Goal: Complete application form: Complete application form

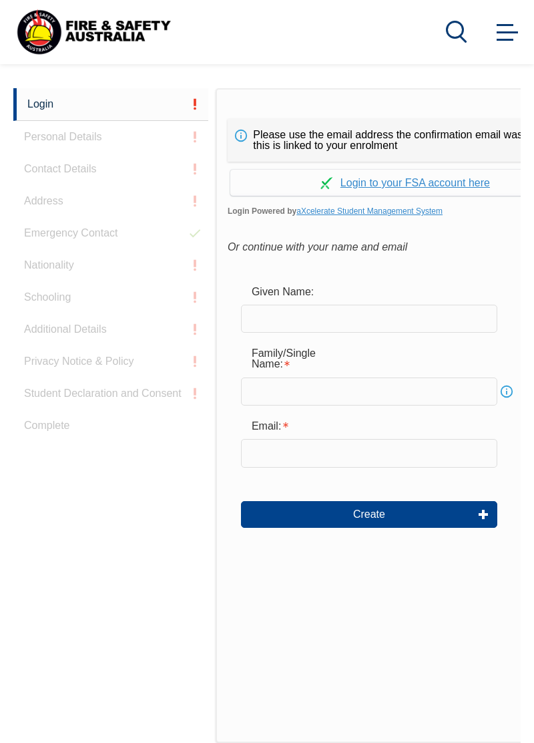
scroll to position [316, 0]
click at [378, 321] on input "text" at bounding box center [369, 319] width 256 height 28
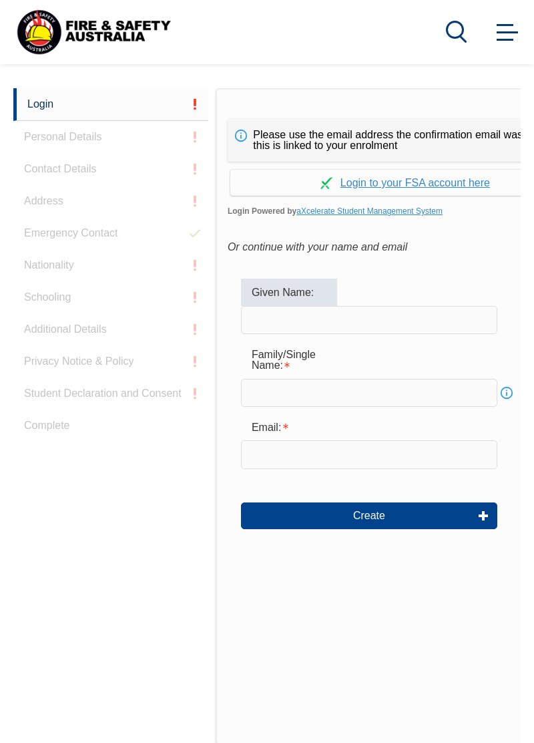
type input "nic"
type input "porublev"
click at [337, 458] on input "email" at bounding box center [369, 454] width 256 height 28
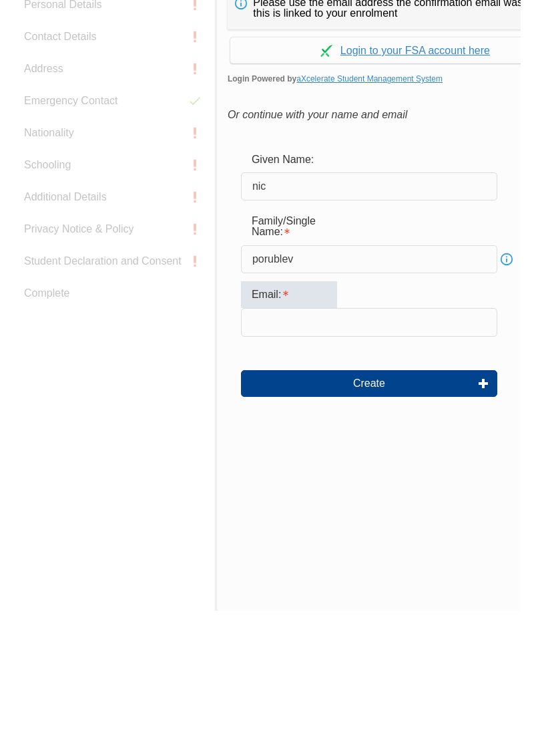
type input "nic.porublev@downergroup.com"
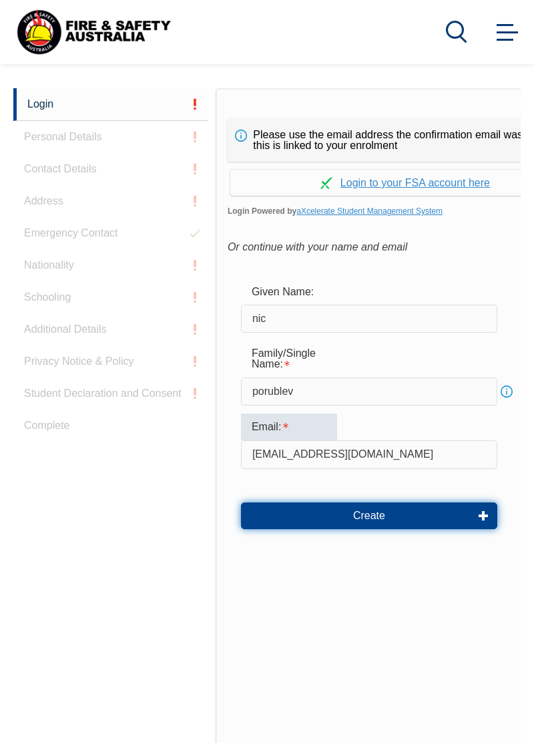
click at [407, 516] on button "Create" at bounding box center [369, 515] width 256 height 27
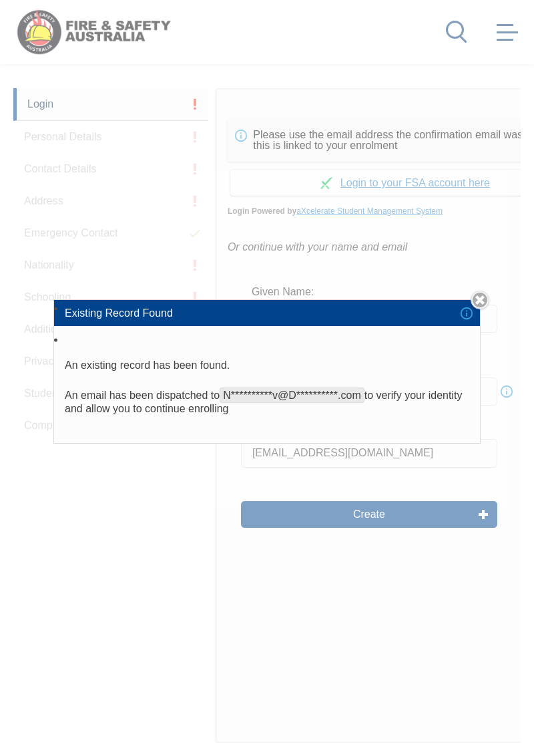
click at [481, 309] on link "Close" at bounding box center [480, 300] width 19 height 19
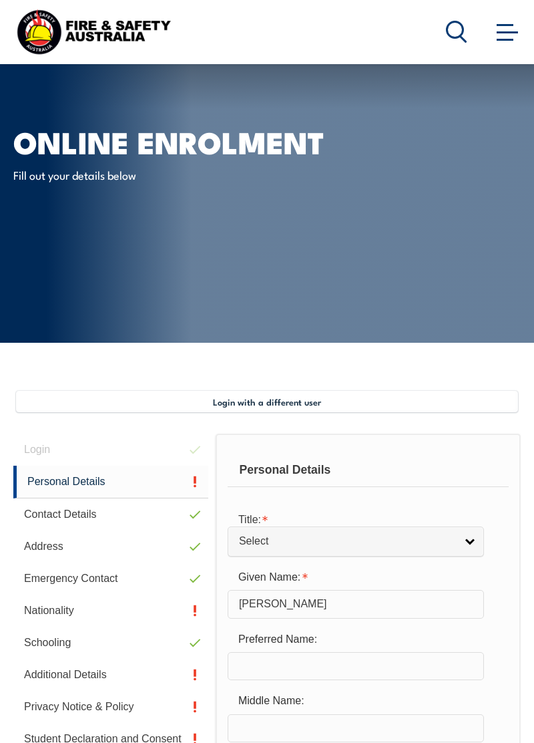
select select "M"
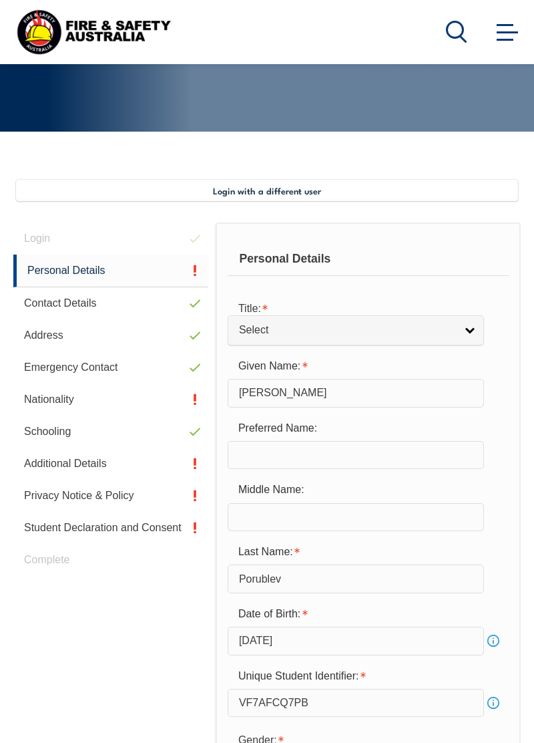
scroll to position [210, 0]
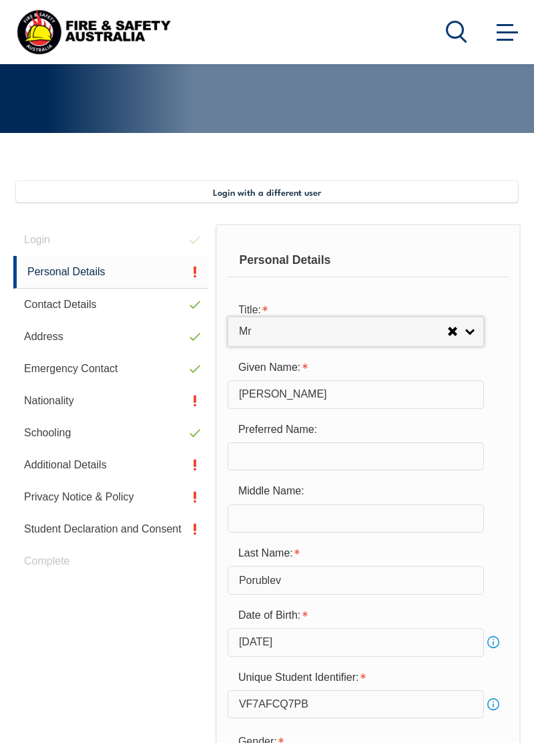
select select "Mr"
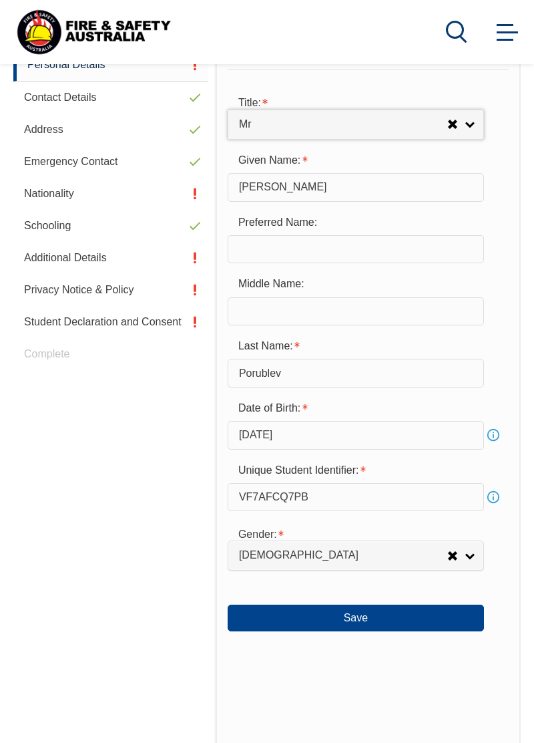
scroll to position [423, 0]
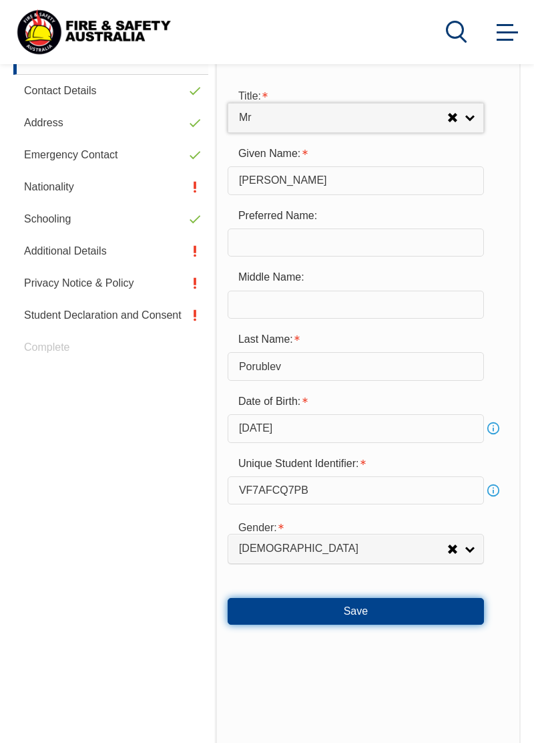
click at [428, 608] on button "Save" at bounding box center [356, 611] width 256 height 27
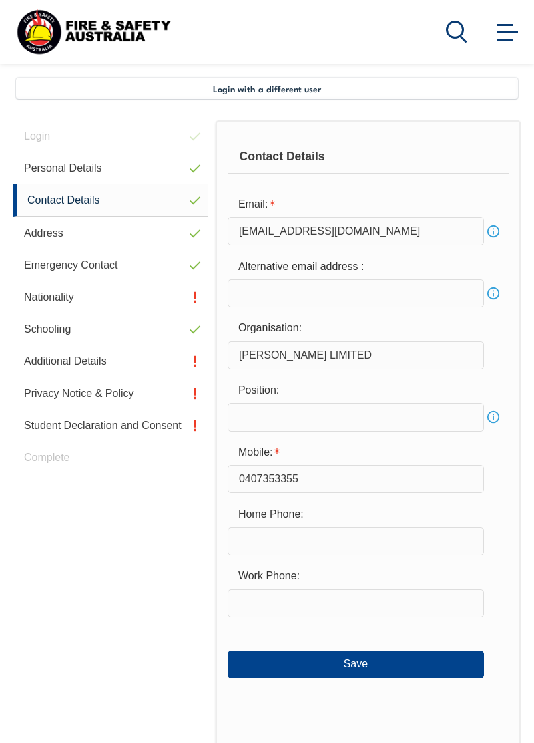
scroll to position [317, 0]
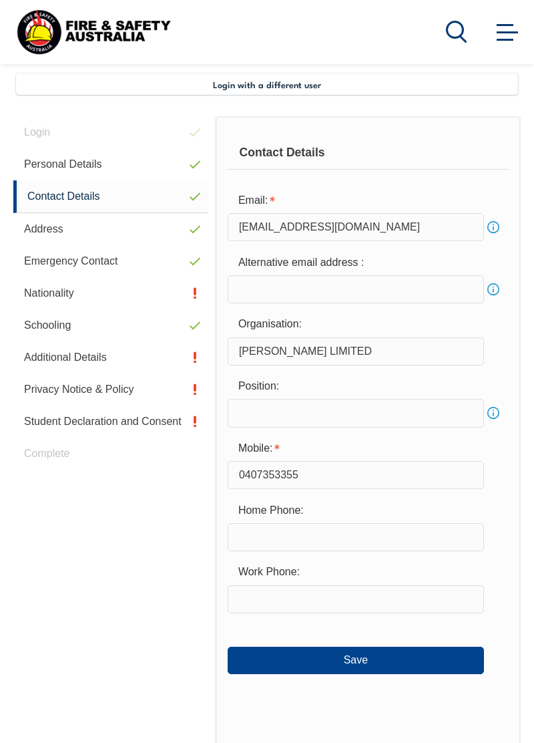
click at [43, 301] on link "Nationality" at bounding box center [110, 293] width 195 height 32
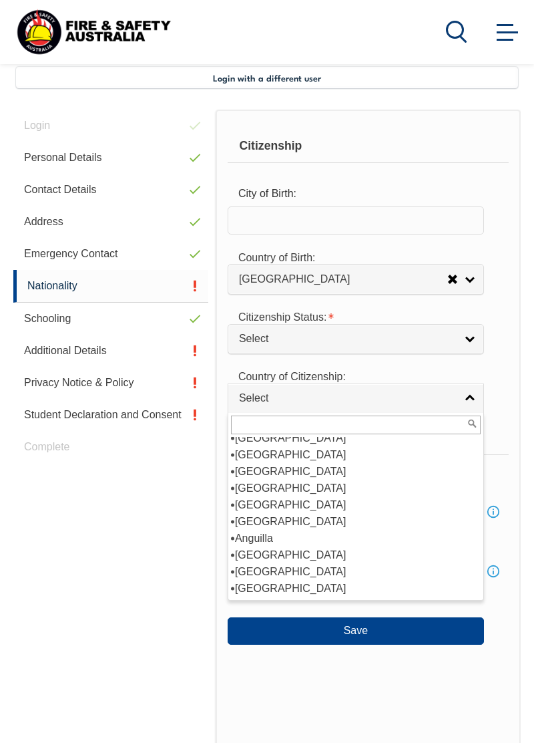
scroll to position [25, 0]
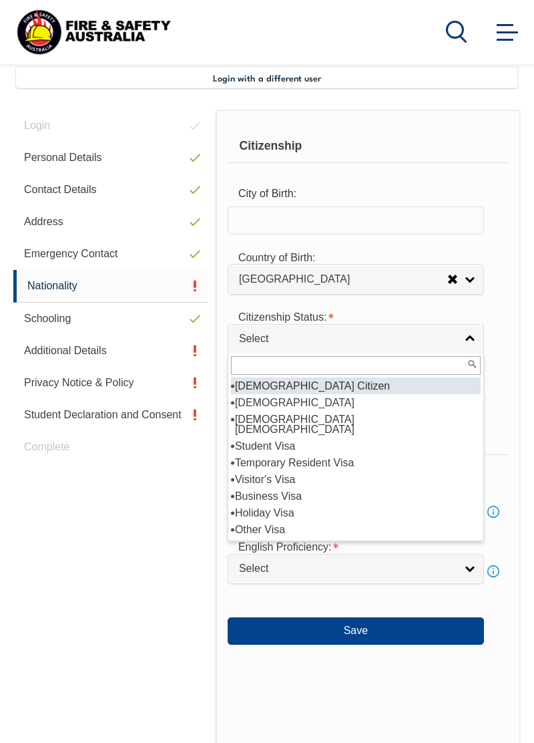
select select "1"
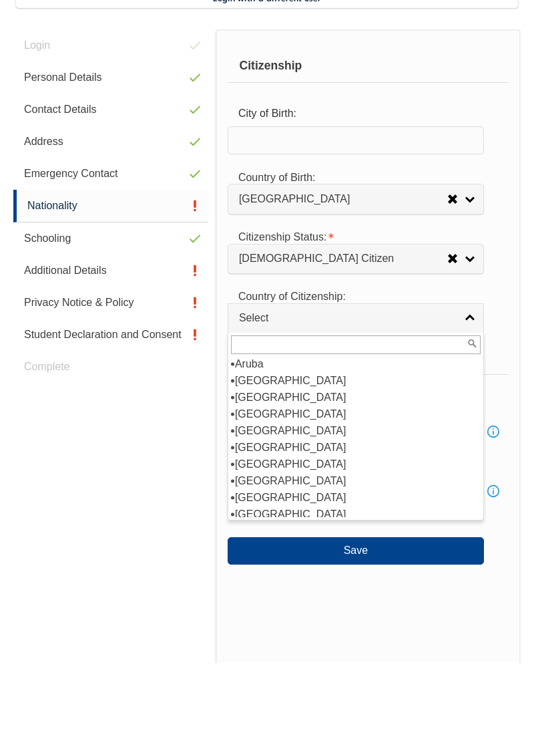
scroll to position [204, 0]
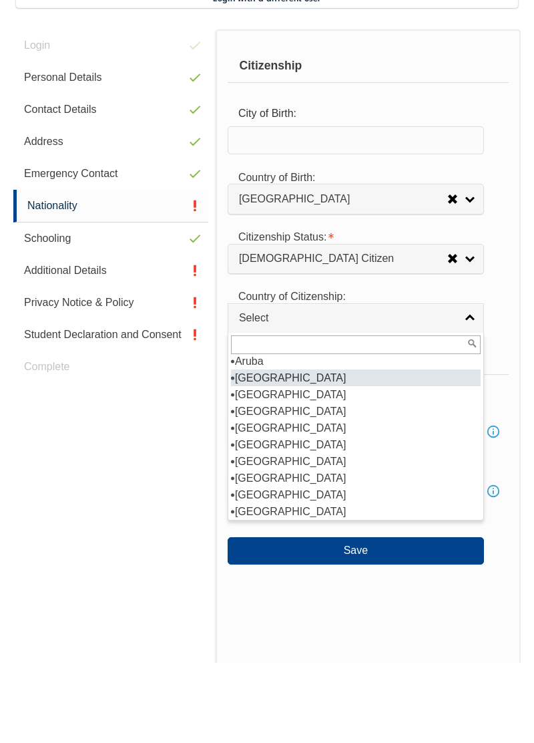
select select "1101"
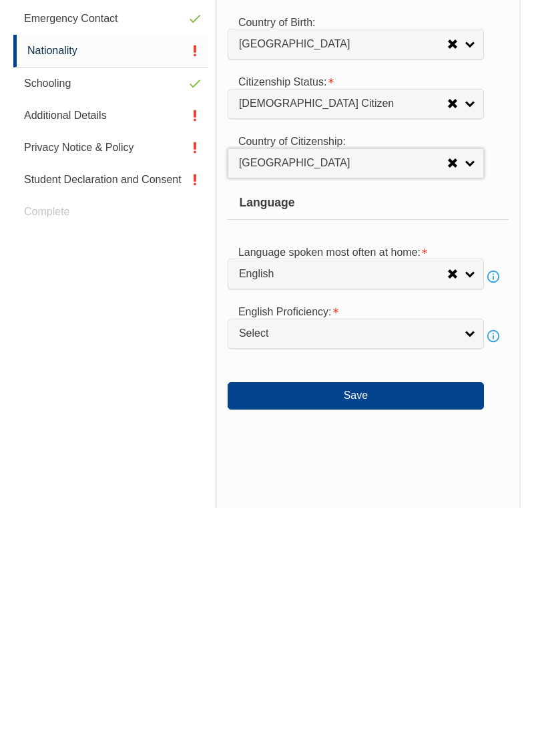
scroll to position [324, 0]
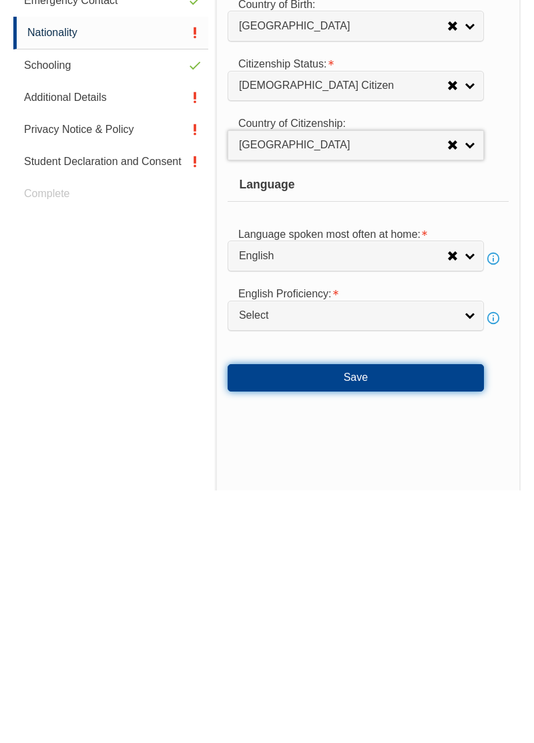
click at [445, 643] on button "Save" at bounding box center [356, 630] width 256 height 27
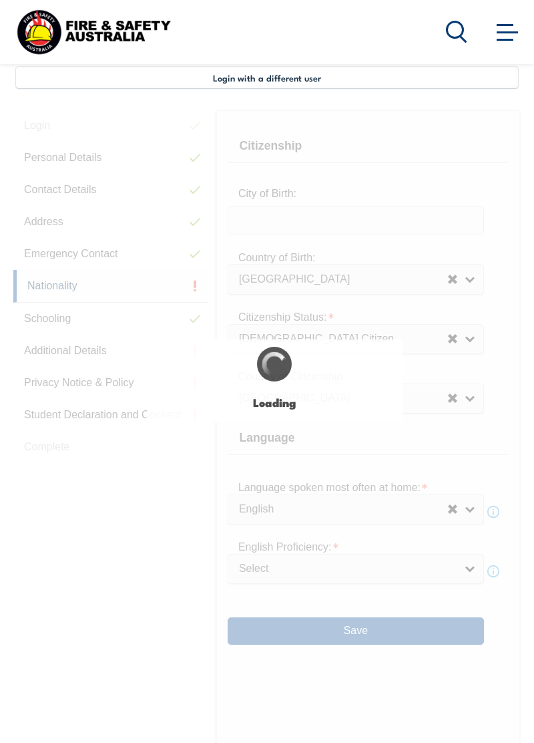
select select "false"
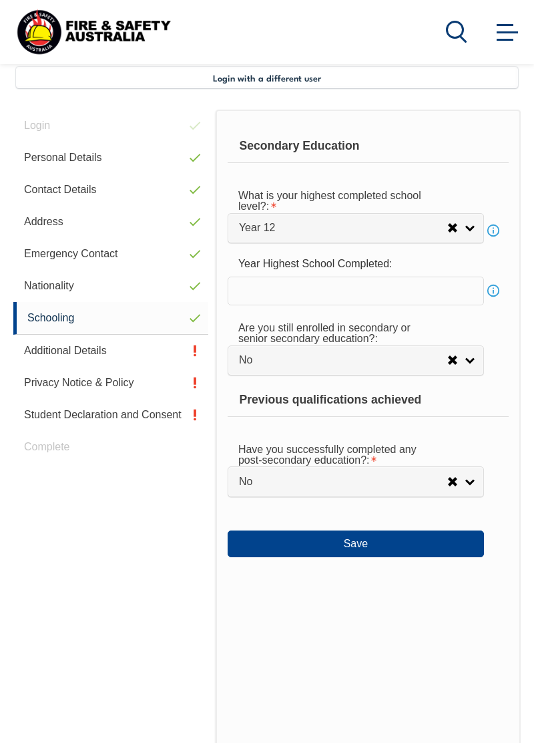
click at [154, 350] on link "Additional Details" at bounding box center [110, 351] width 195 height 32
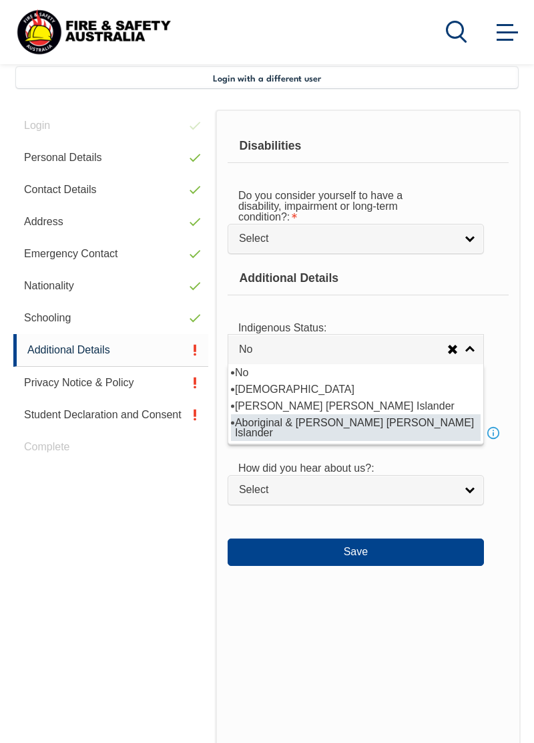
select select "3"
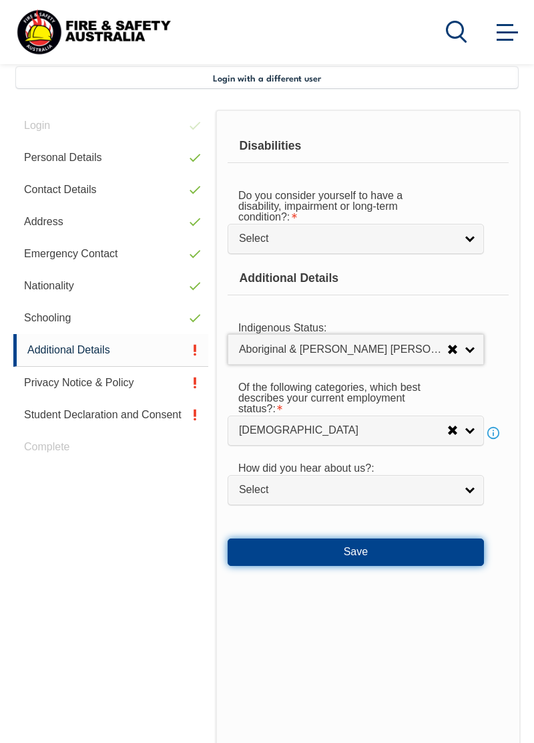
click at [396, 550] on button "Save" at bounding box center [356, 551] width 256 height 27
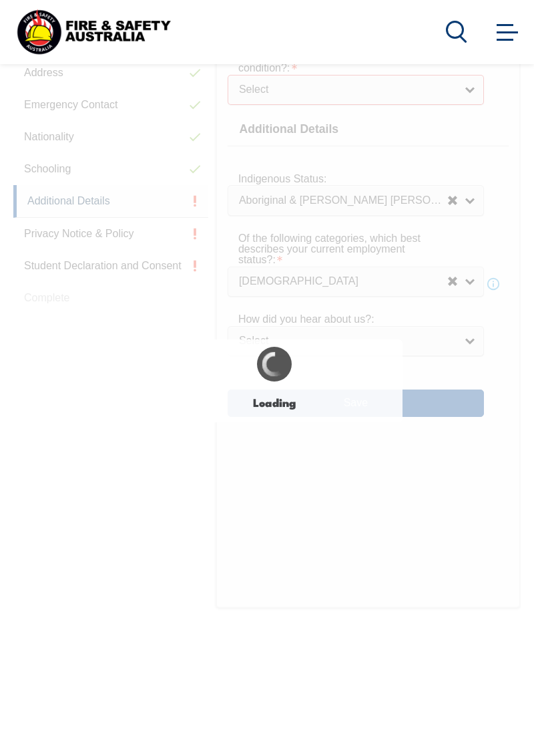
scroll to position [479, 0]
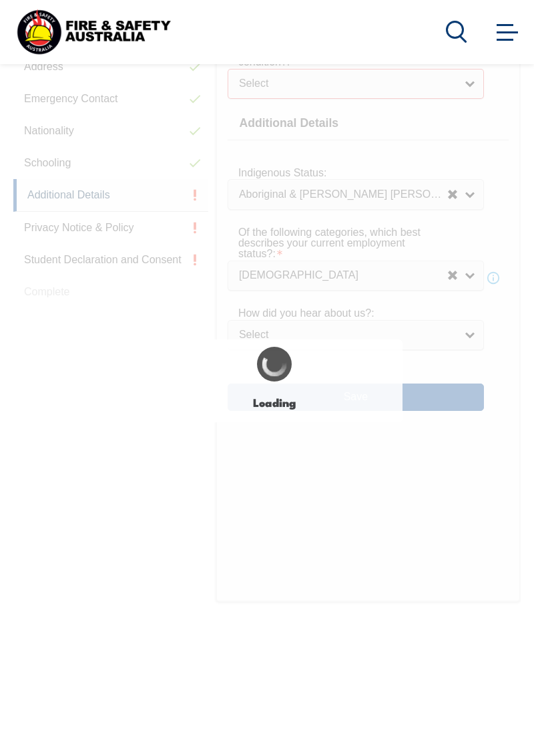
select select
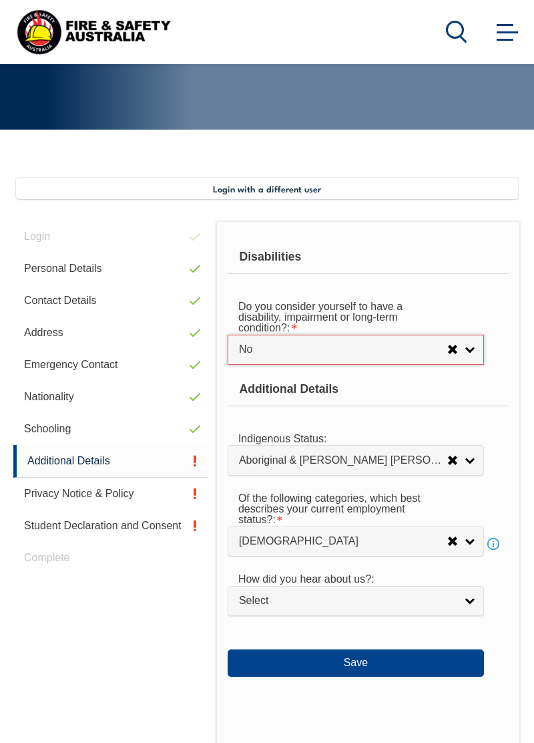
scroll to position [214, 0]
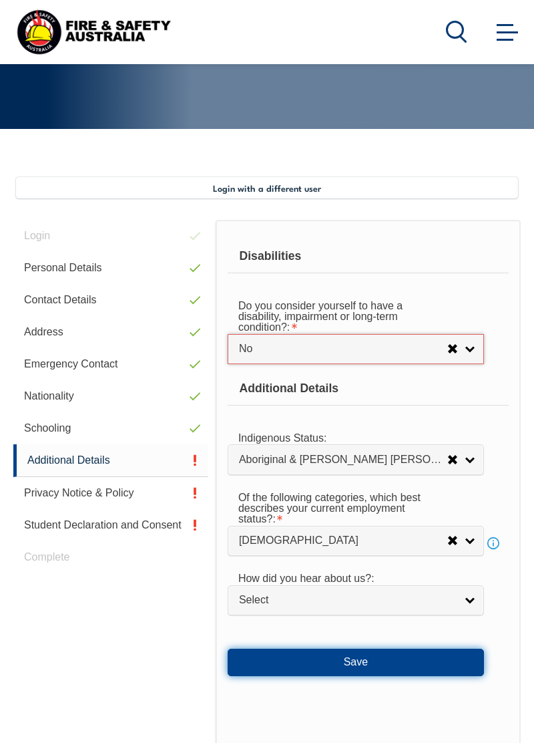
click at [384, 659] on button "Save" at bounding box center [356, 662] width 256 height 27
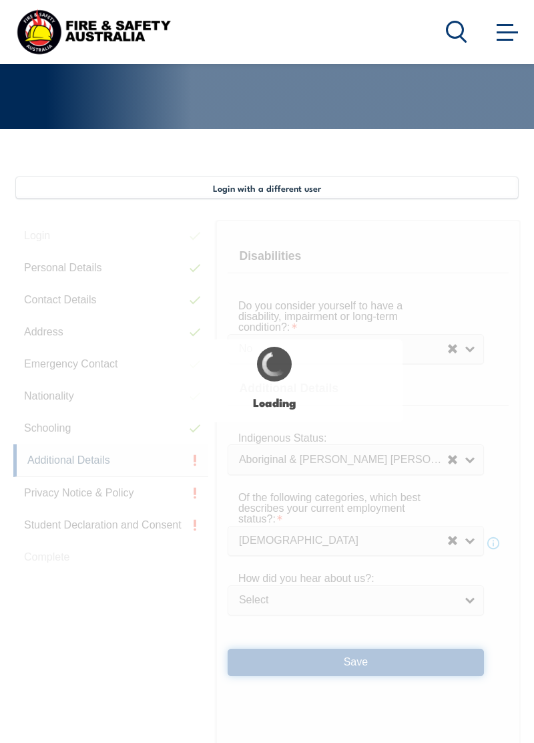
select select "false"
select select
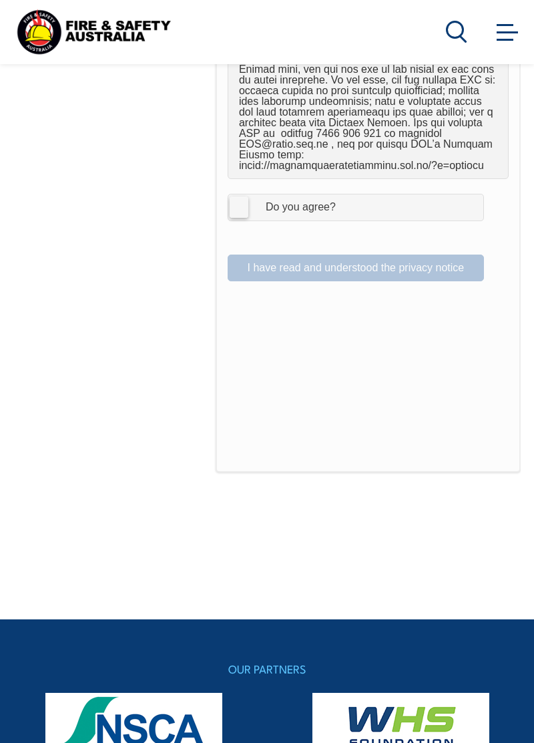
scroll to position [1171, 0]
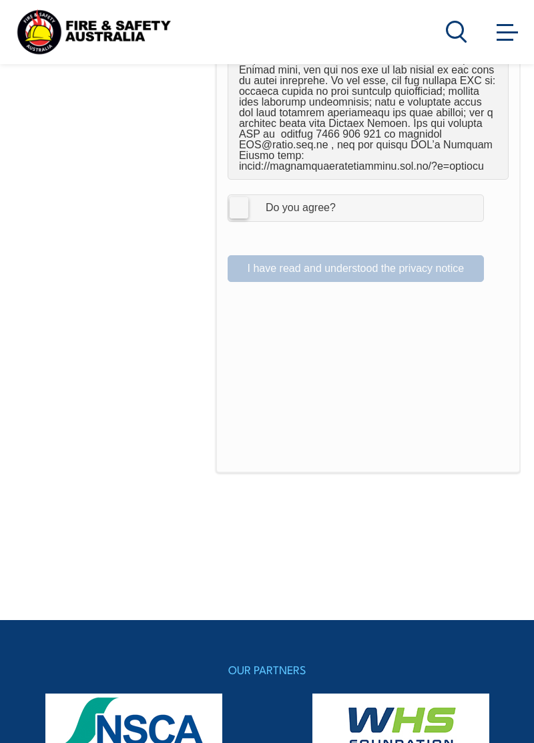
click at [243, 208] on label "I Agree Do you agree?" at bounding box center [356, 207] width 256 height 27
click at [347, 208] on input "I Agree Do you agree?" at bounding box center [358, 207] width 23 height 25
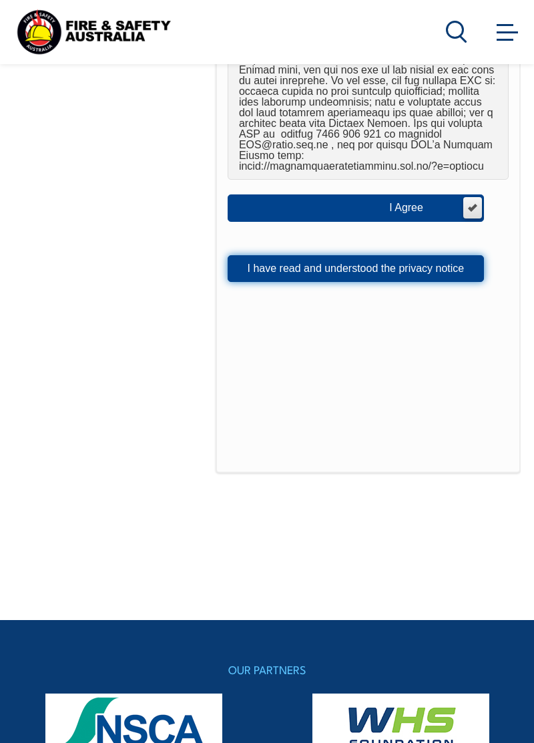
click at [384, 272] on button "I have read and understood the privacy notice" at bounding box center [356, 268] width 256 height 27
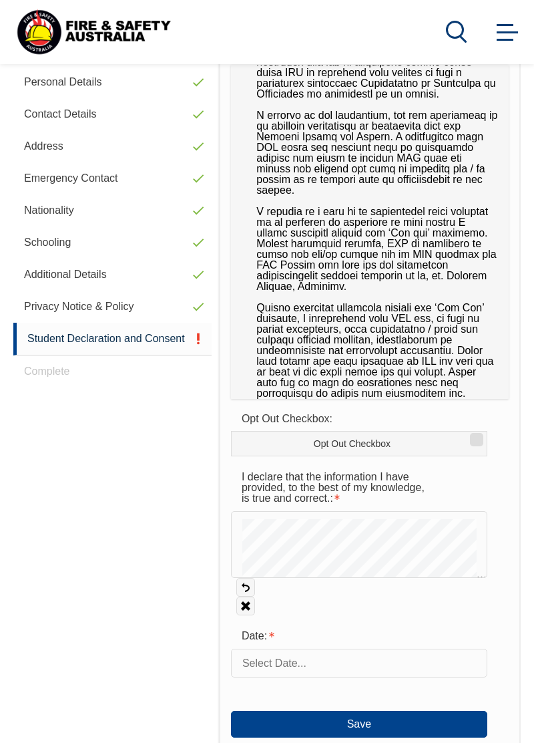
scroll to position [398, 0]
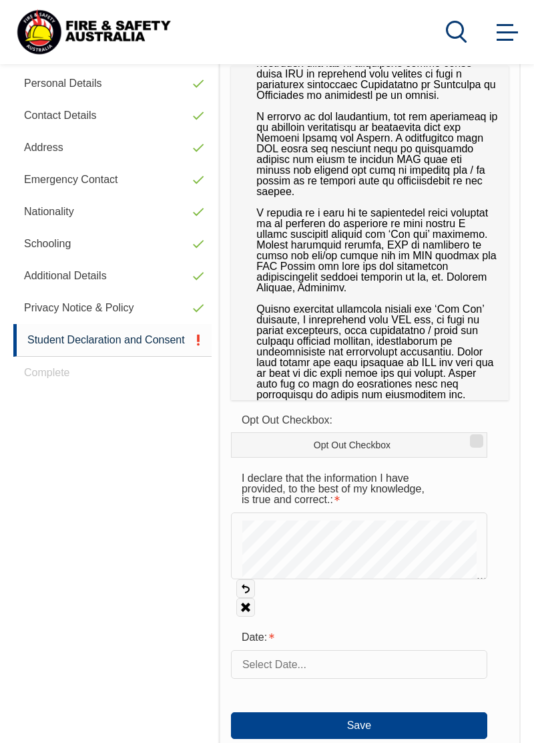
click at [299, 665] on input "text" at bounding box center [359, 664] width 256 height 28
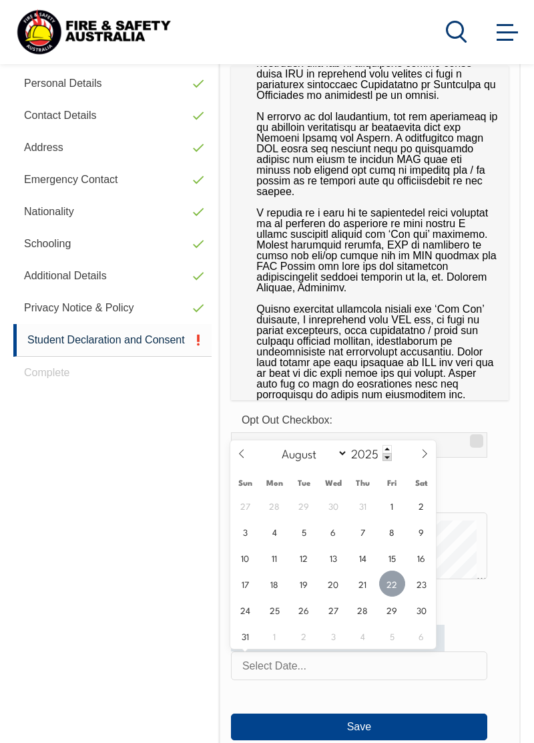
click at [389, 584] on span "22" at bounding box center [392, 583] width 26 height 26
type input "[DATE]"
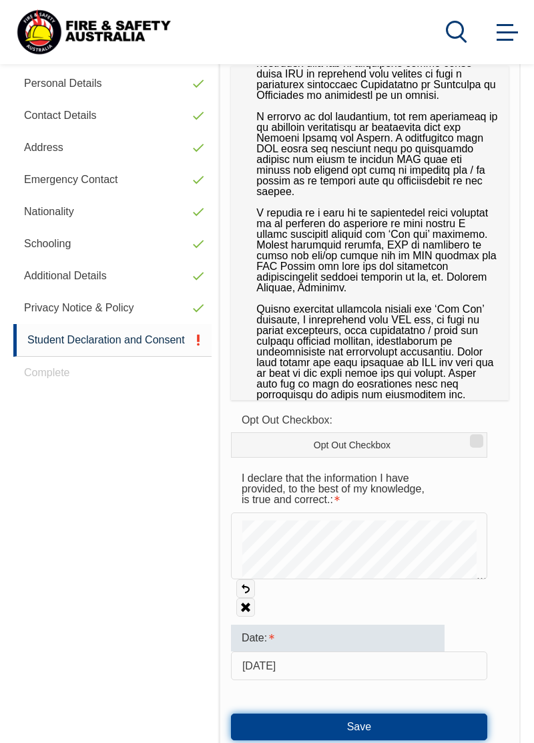
click at [390, 723] on button "Save" at bounding box center [359, 726] width 256 height 27
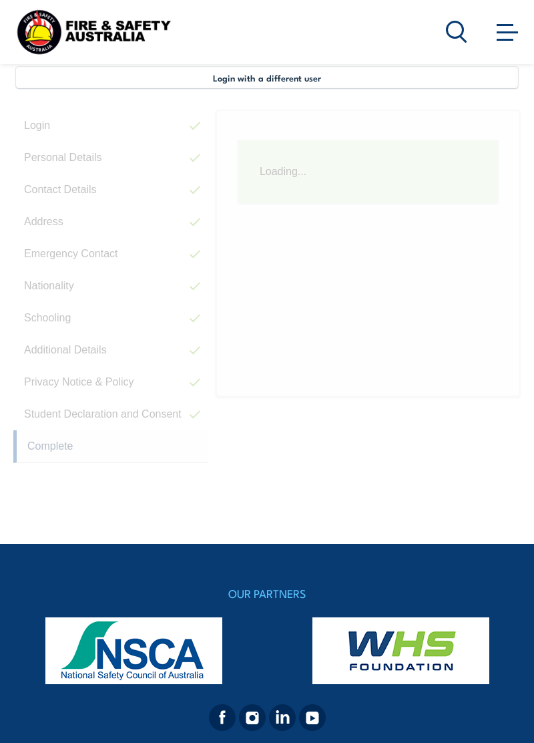
scroll to position [388, 0]
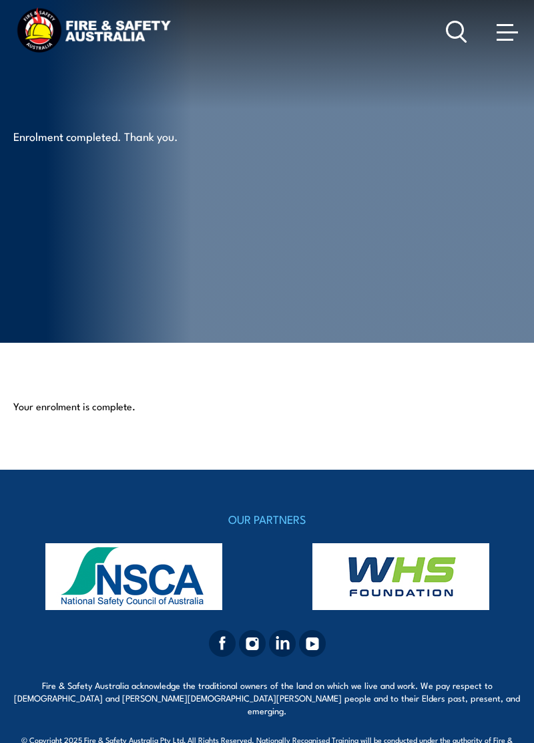
click at [496, 28] on link at bounding box center [507, 31] width 27 height 27
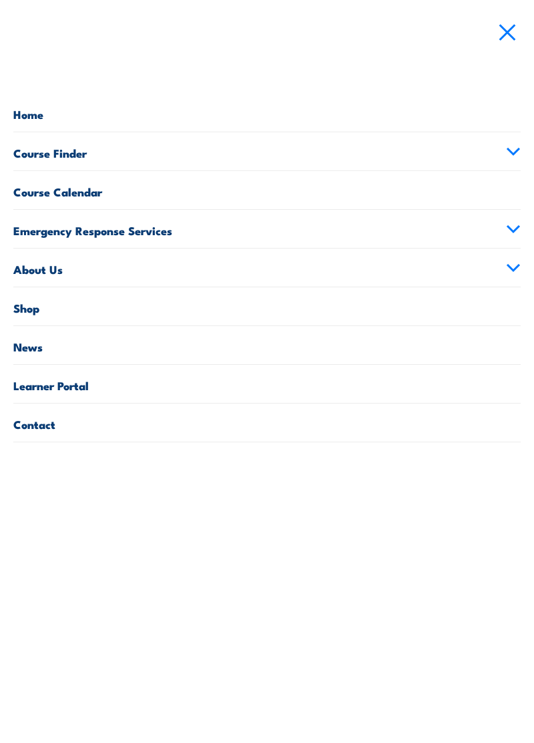
click at [502, 149] on link "Course Finder" at bounding box center [267, 151] width 508 height 38
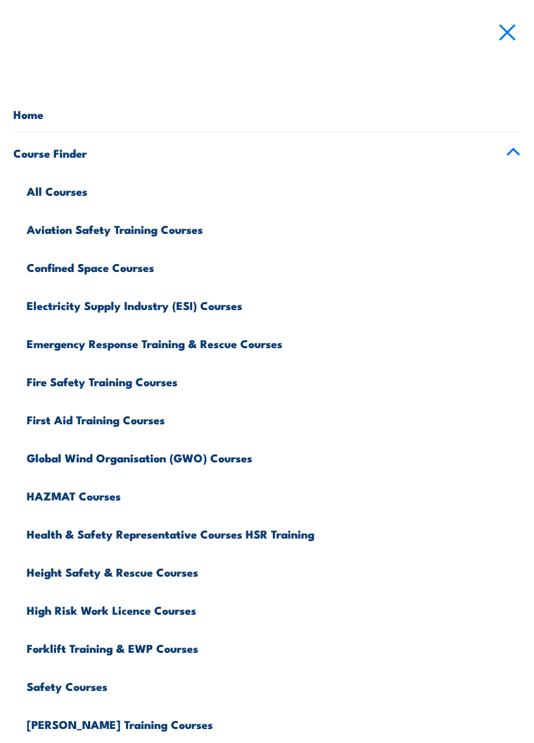
click at [509, 138] on link "Course Finder" at bounding box center [267, 151] width 508 height 38
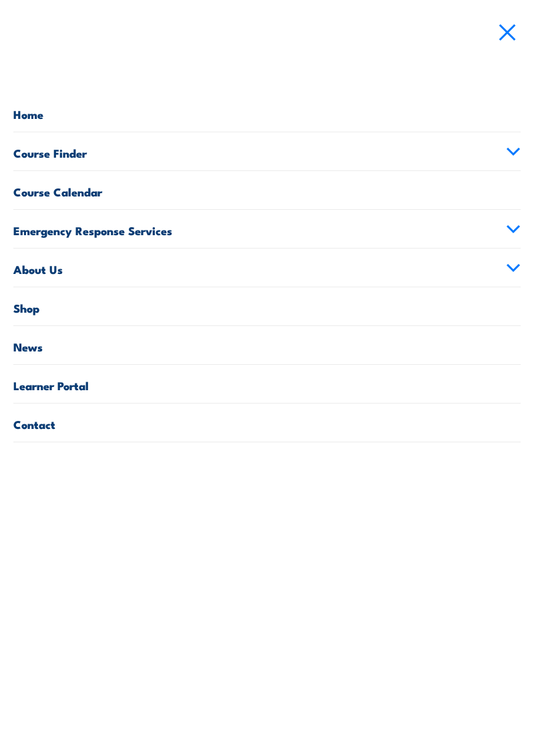
click at [508, 33] on span at bounding box center [508, 33] width 17 height 17
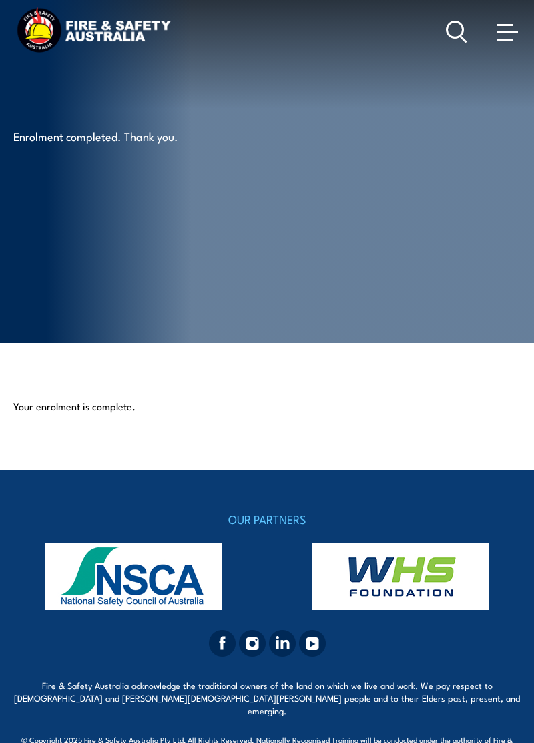
click at [495, 31] on link at bounding box center [507, 31] width 27 height 27
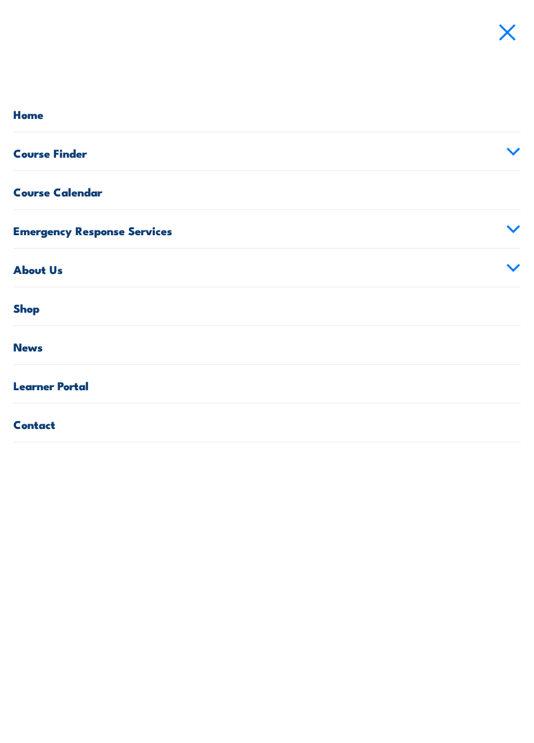
click at [69, 389] on link "Learner Portal" at bounding box center [267, 384] width 508 height 38
